Goal: Transaction & Acquisition: Purchase product/service

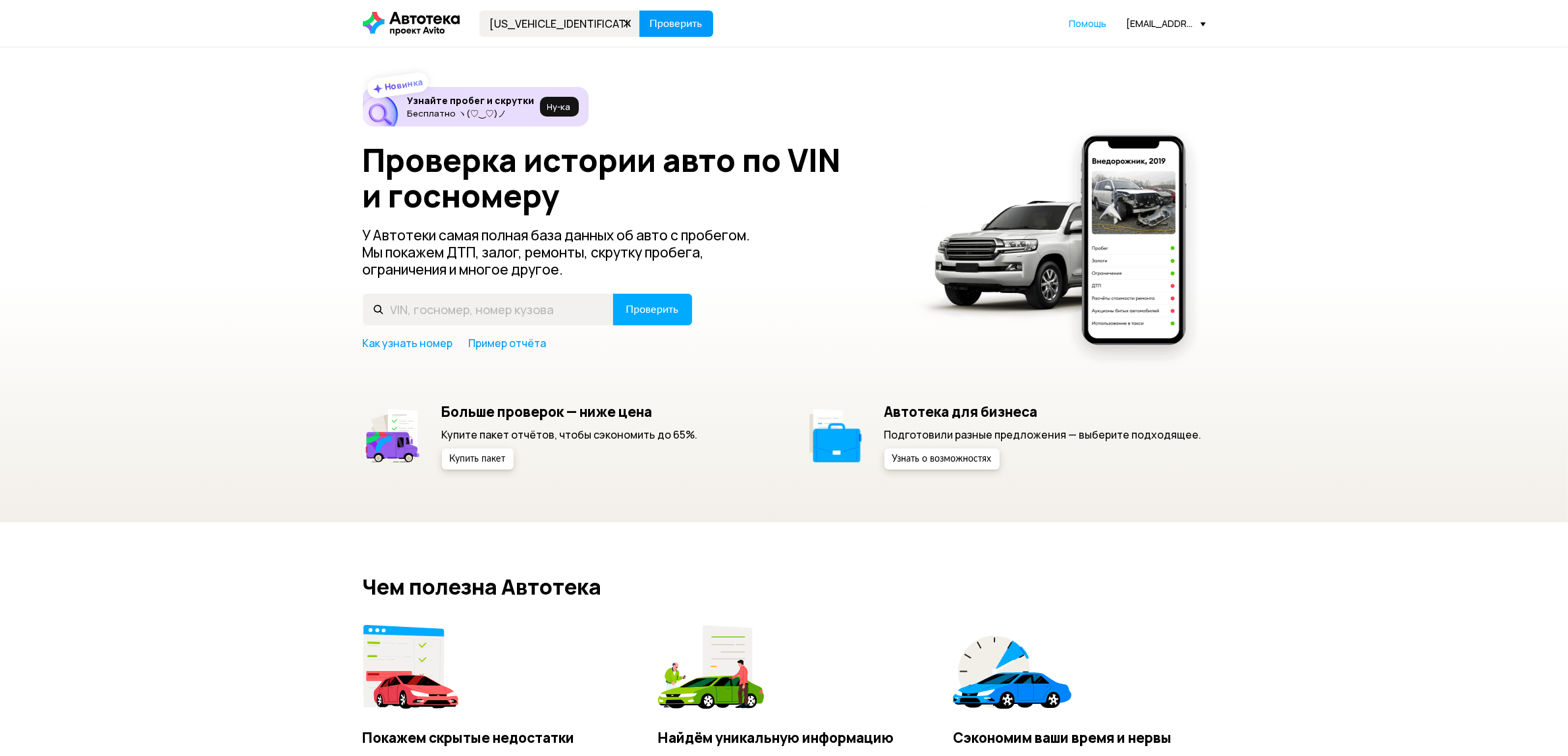
type input "[US_VEHICLE_IDENTIFICATION_NUMBER]"
click at [685, 18] on span "Проверить" at bounding box center [676, 23] width 52 height 10
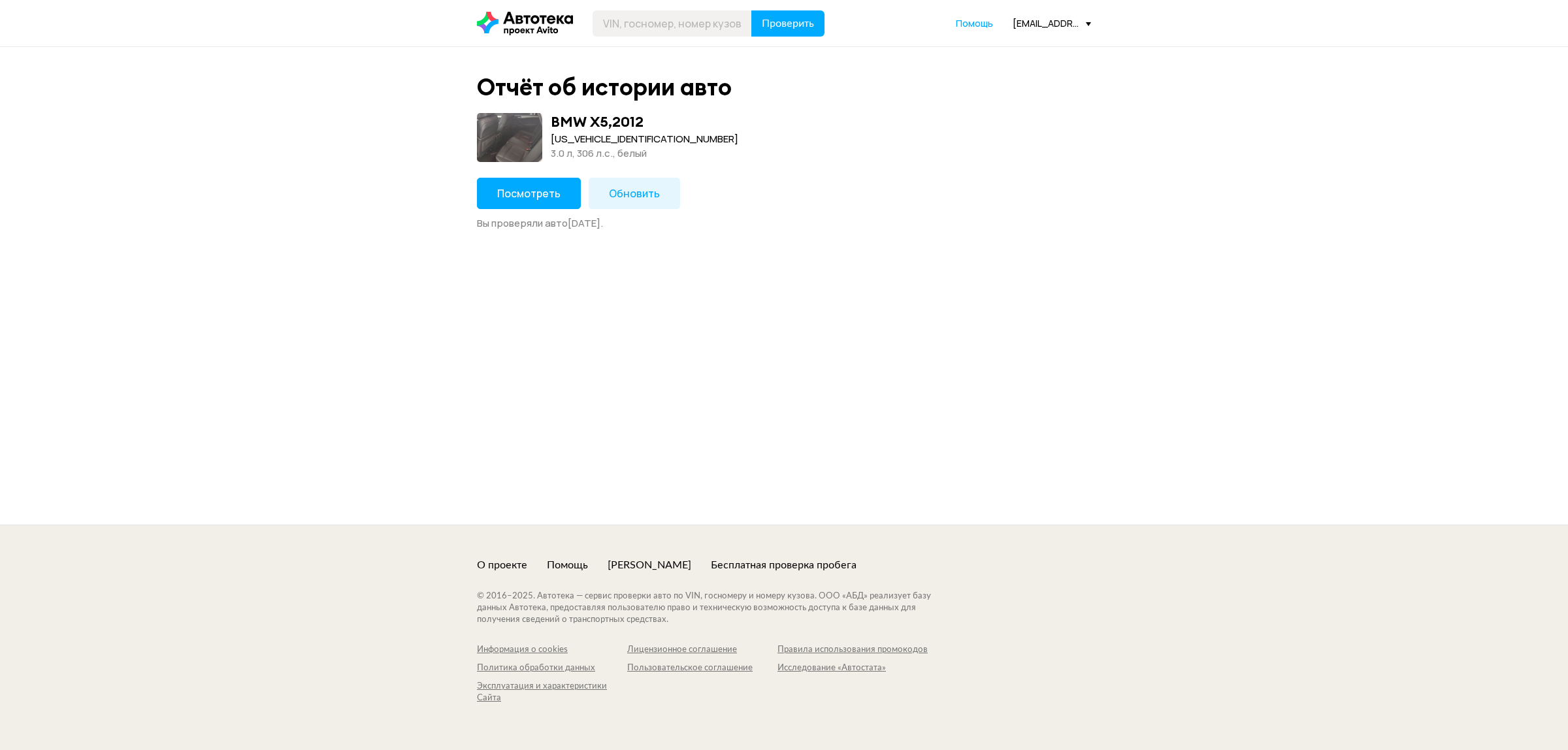
click at [554, 183] on button "Посмотреть" at bounding box center [529, 193] width 104 height 31
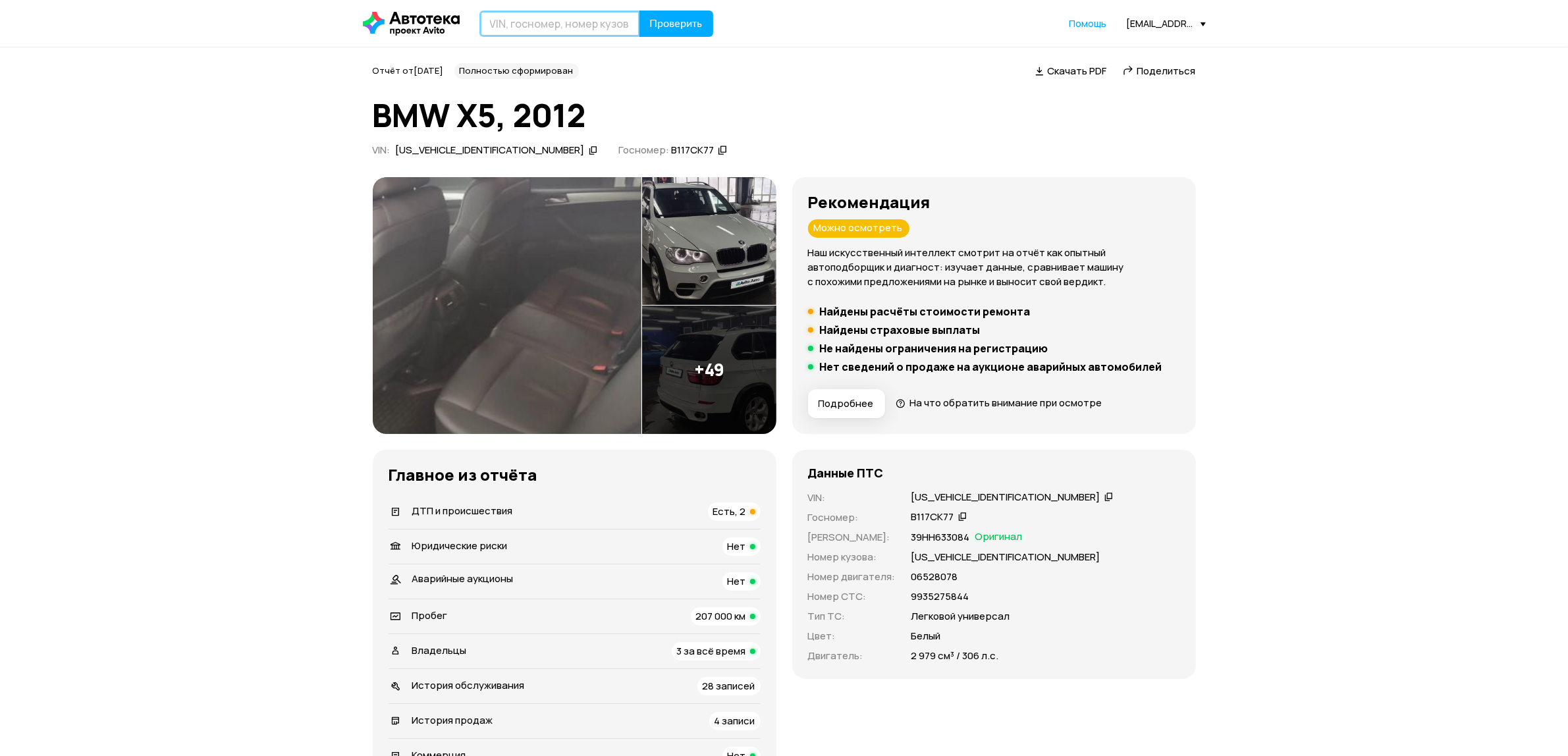
click at [522, 31] on input "text" at bounding box center [560, 23] width 161 height 26
type input "Н732ОС777"
click at [673, 22] on span "Проверить" at bounding box center [676, 23] width 52 height 10
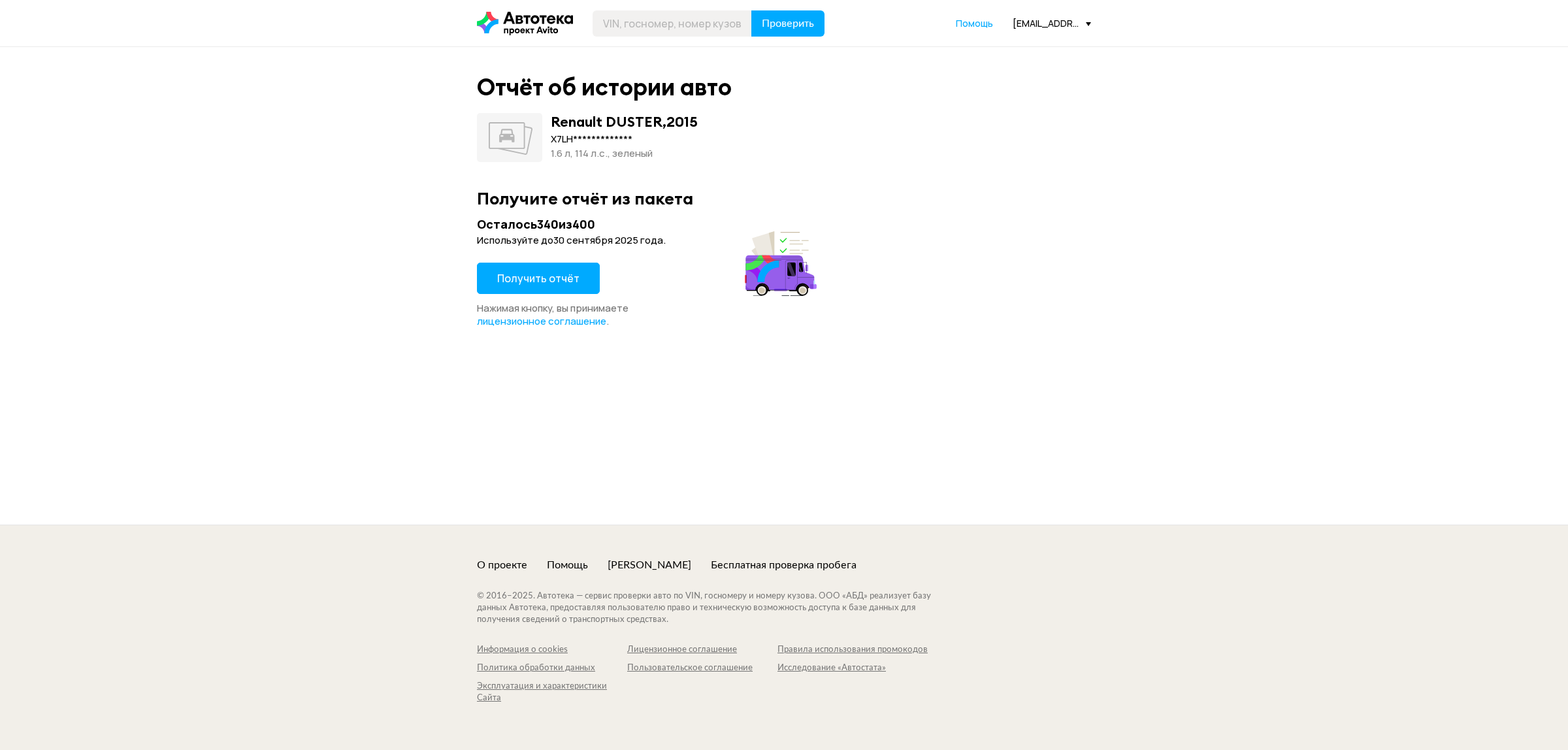
click at [550, 292] on button "Получить отчёт" at bounding box center [539, 278] width 123 height 31
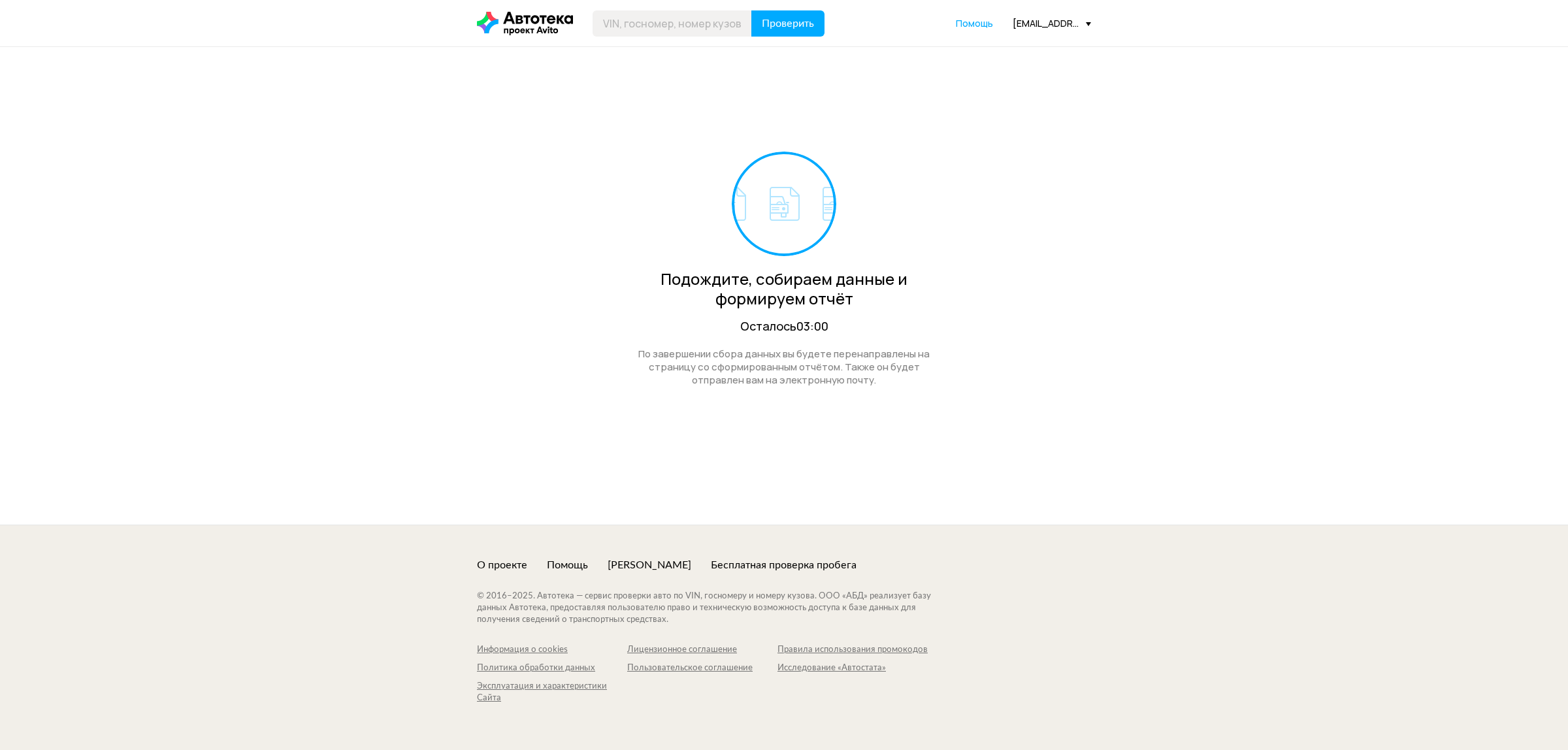
click at [1047, 30] on div "Проверить Помощь [EMAIL_ADDRESS][DOMAIN_NAME]" at bounding box center [784, 23] width 627 height 26
click at [1047, 24] on div "[EMAIL_ADDRESS][DOMAIN_NAME]" at bounding box center [1052, 22] width 78 height 12
click at [1024, 41] on link "Отчёты" at bounding box center [1026, 47] width 132 height 33
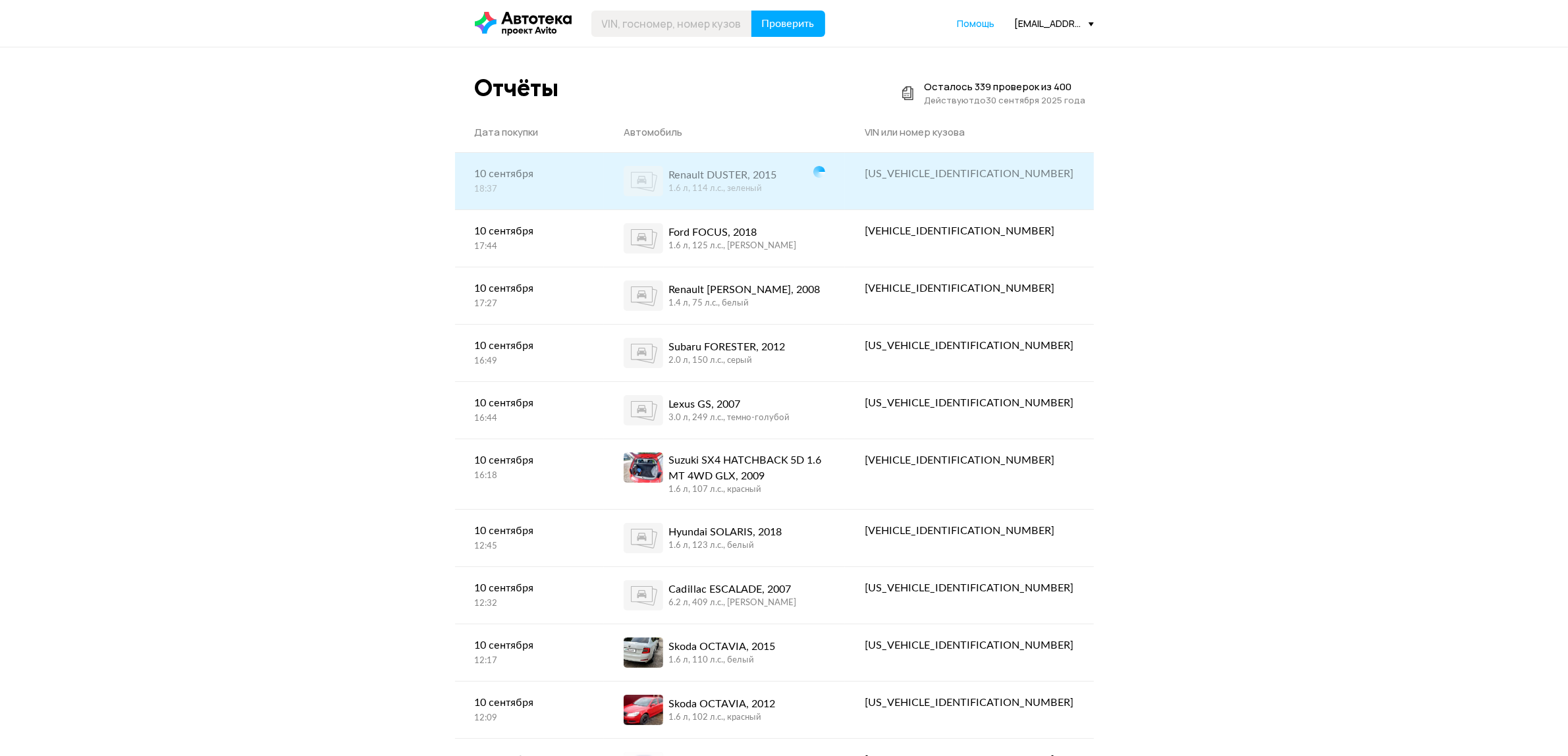
click at [1024, 188] on div "[US_VEHICLE_IDENTIFICATION_NUMBER]" at bounding box center [968, 174] width 248 height 42
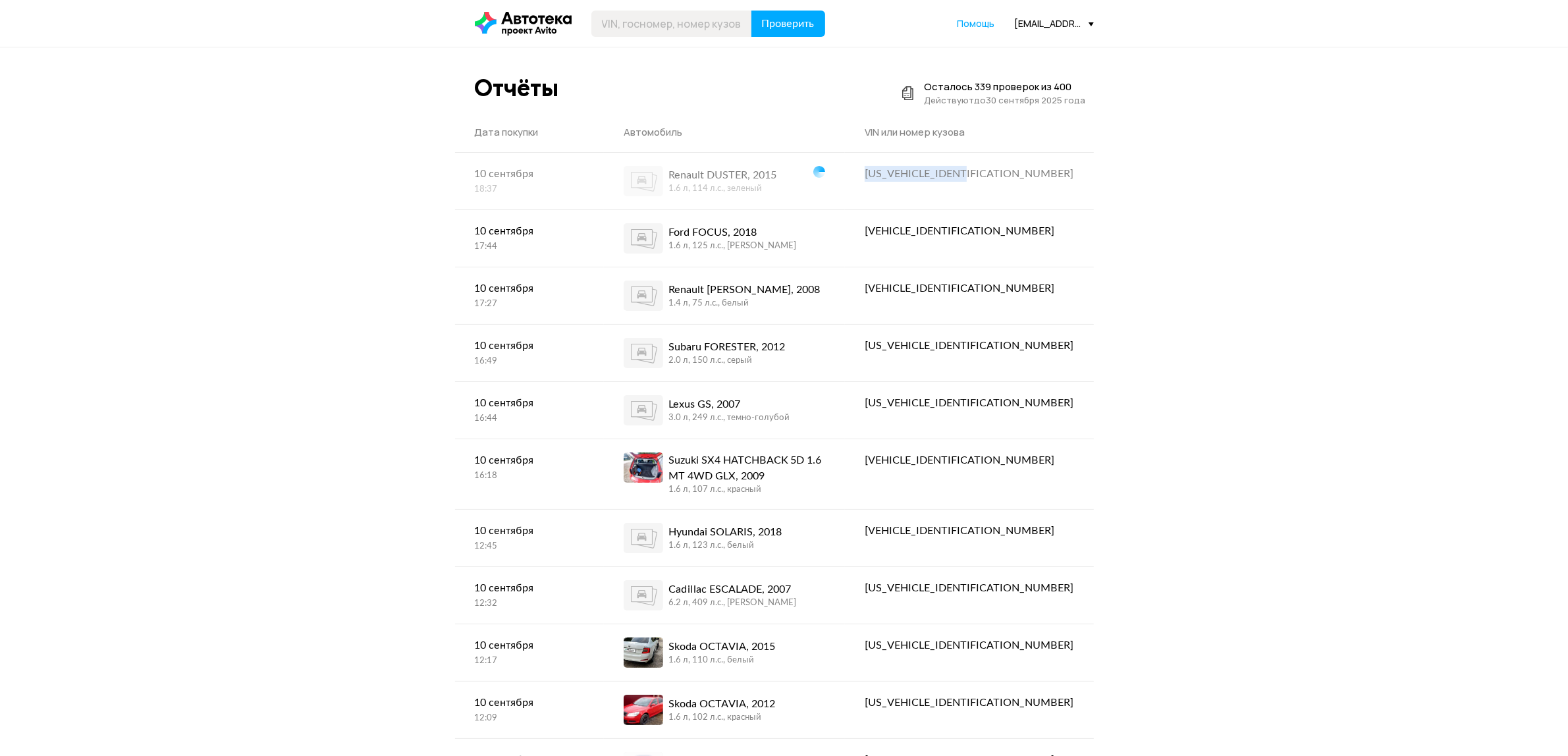
copy div "[US_VEHICLE_IDENTIFICATION_NUMBER]"
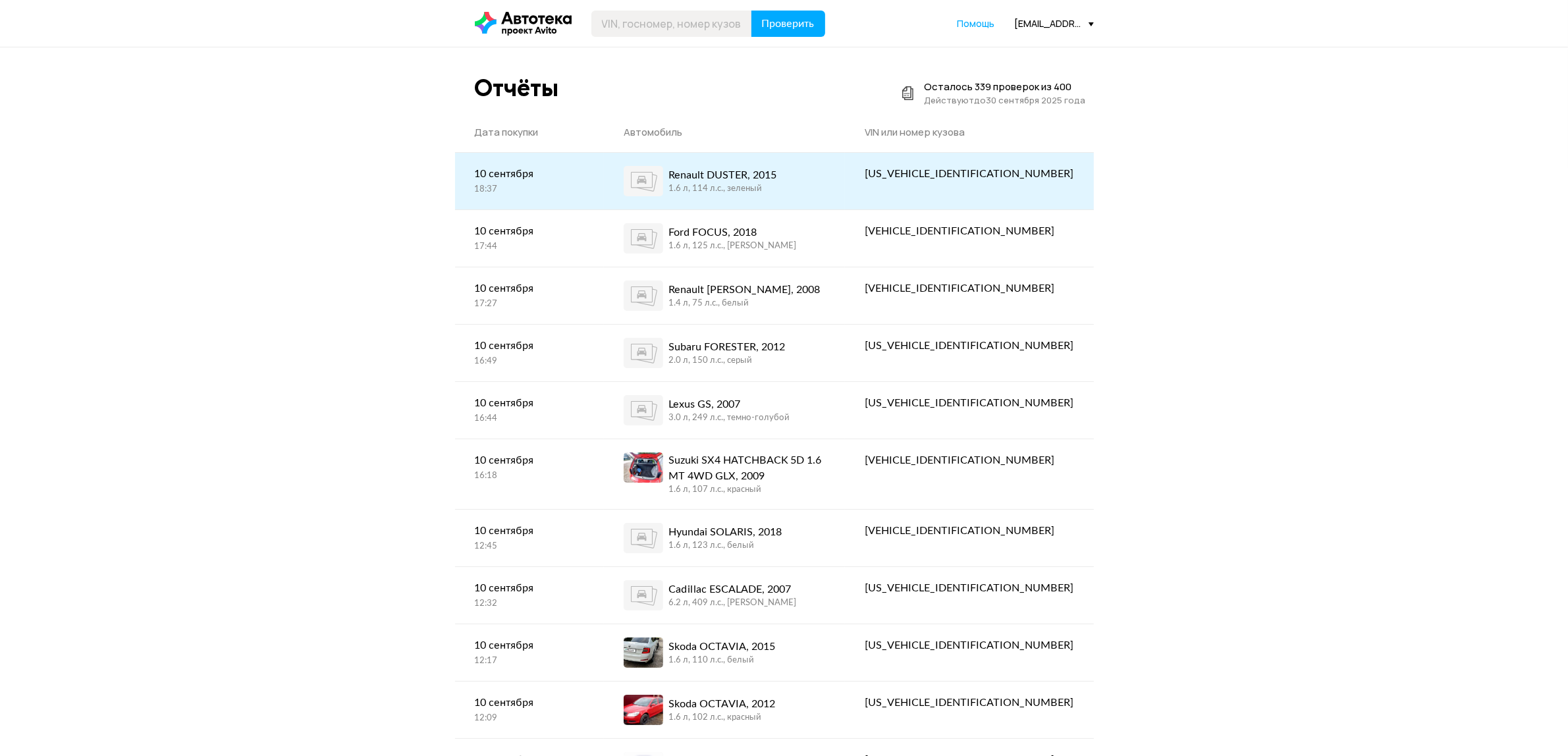
click at [748, 173] on div "Renault DUSTER, 2015" at bounding box center [722, 176] width 108 height 16
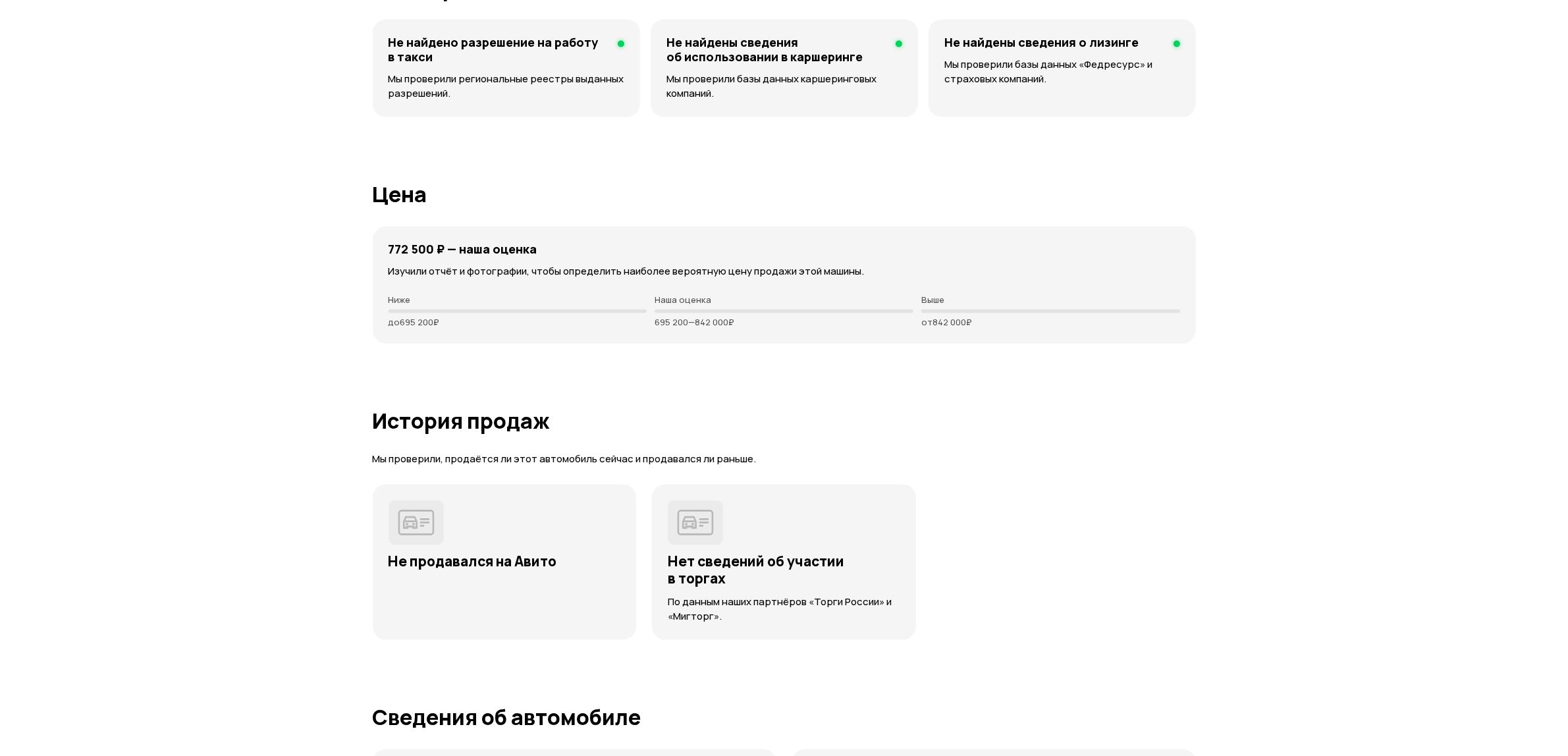
scroll to position [3212, 0]
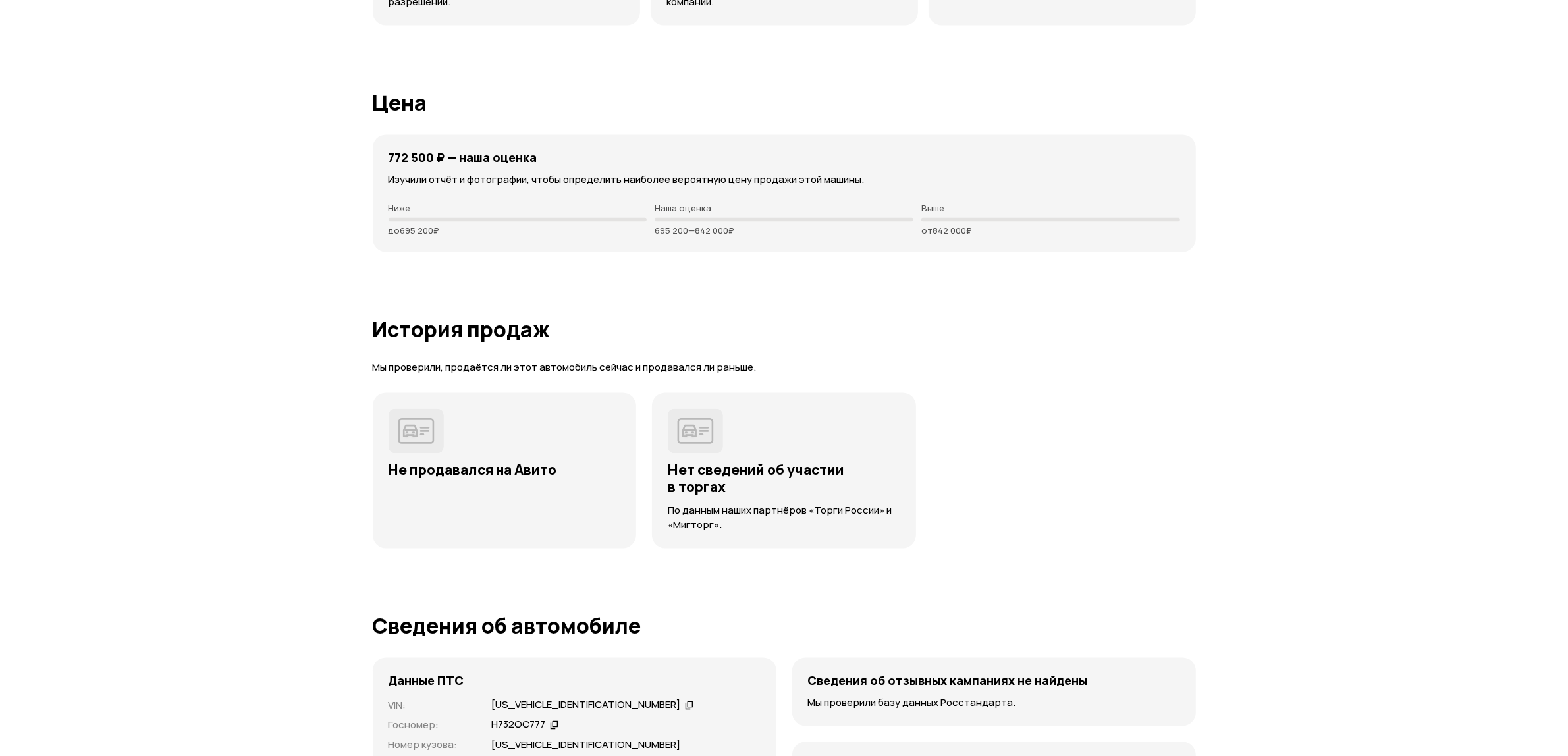
click at [396, 150] on h4 "772 500 ₽ — наша оценка" at bounding box center [463, 157] width 149 height 15
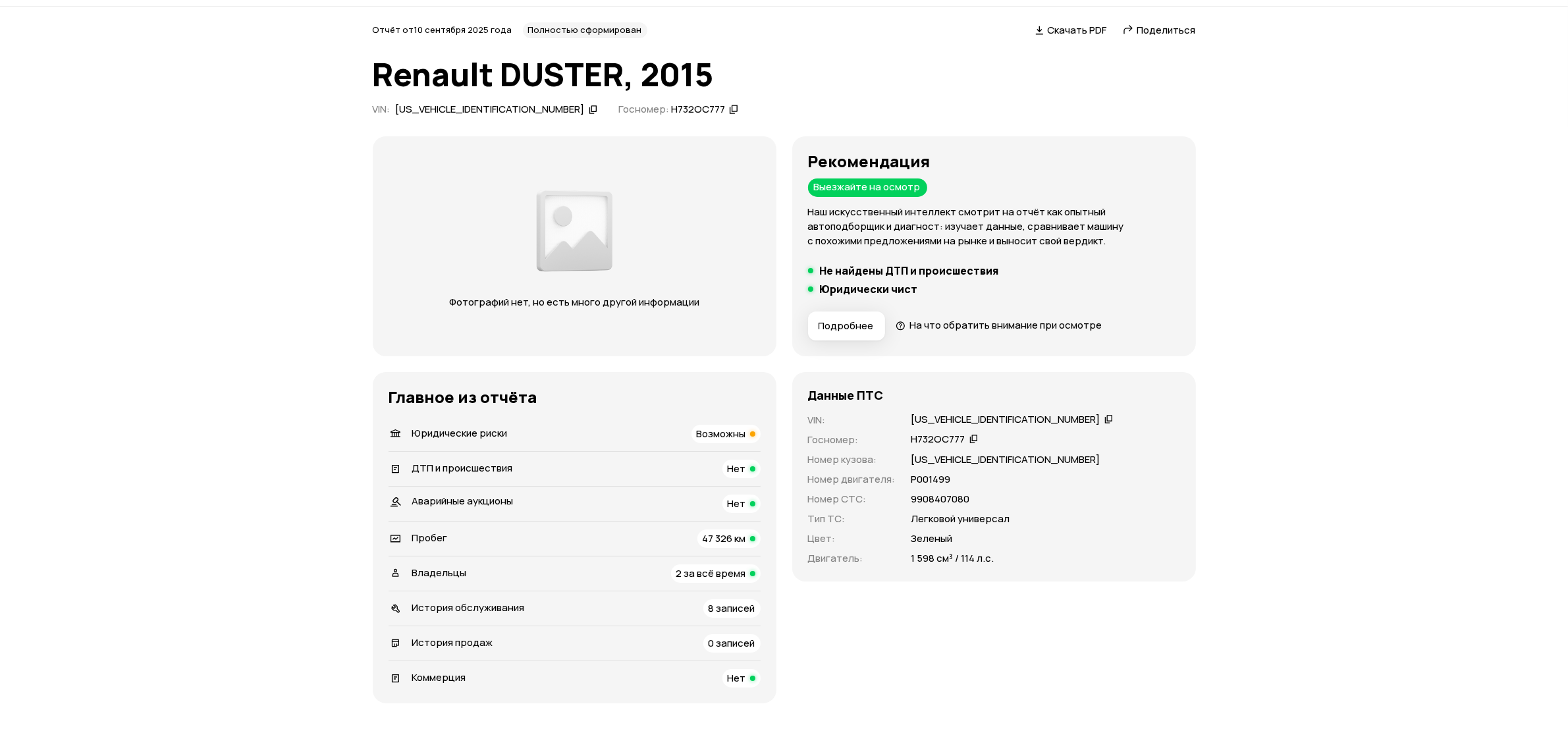
scroll to position [0, 0]
